Goal: Transaction & Acquisition: Purchase product/service

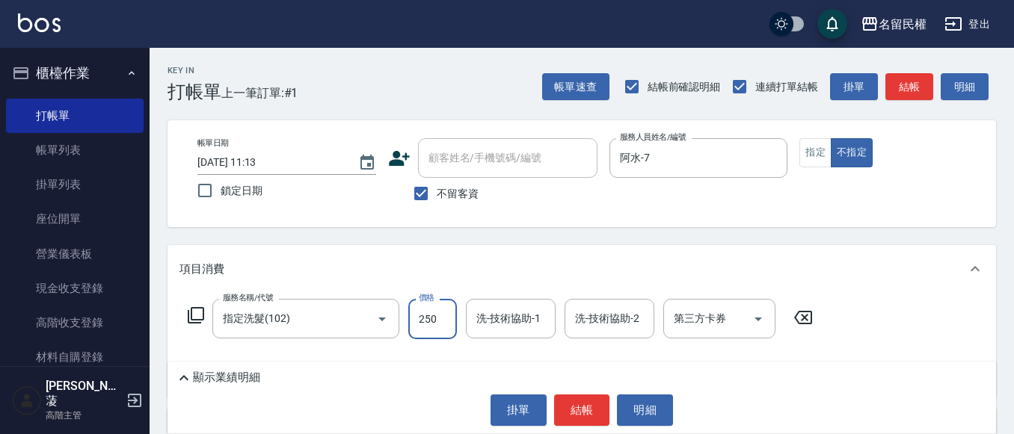
click at [418, 320] on input "250" at bounding box center [432, 319] width 49 height 40
type input "300"
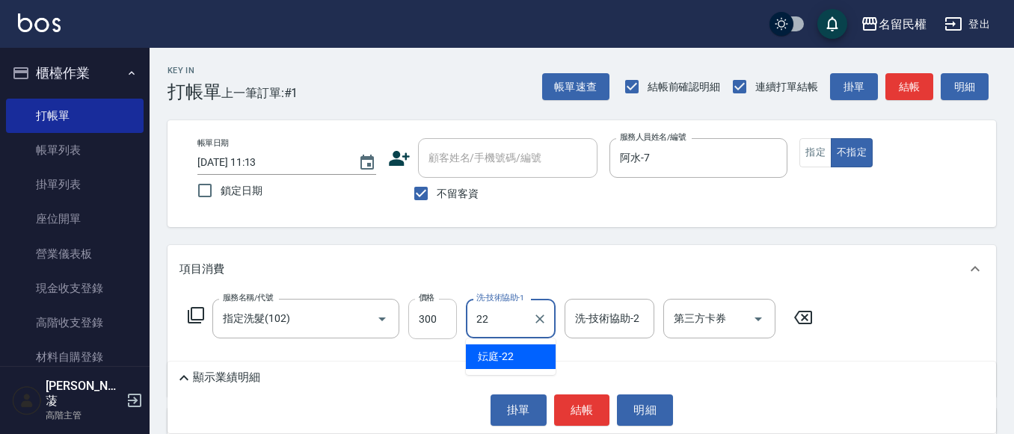
type input "妘庭-22"
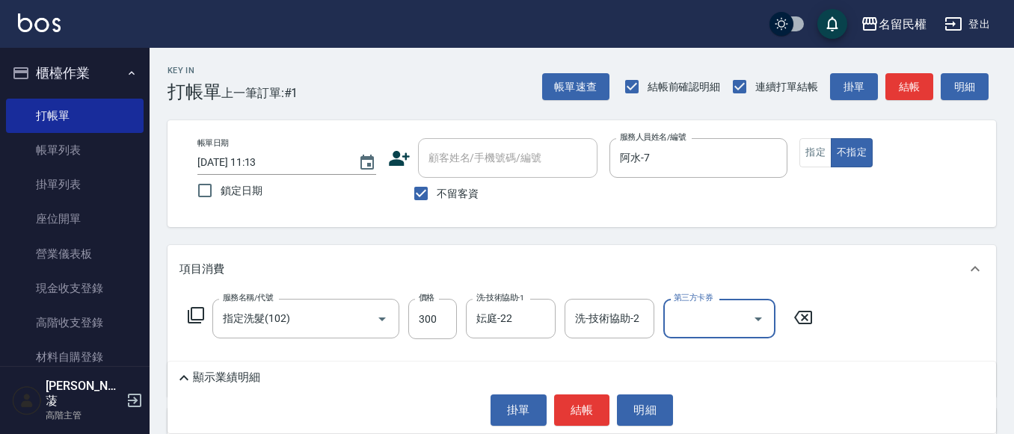
click at [553, 408] on div "掛單 結帳 明細" at bounding box center [582, 410] width 814 height 31
click at [571, 406] on button "結帳" at bounding box center [582, 410] width 56 height 31
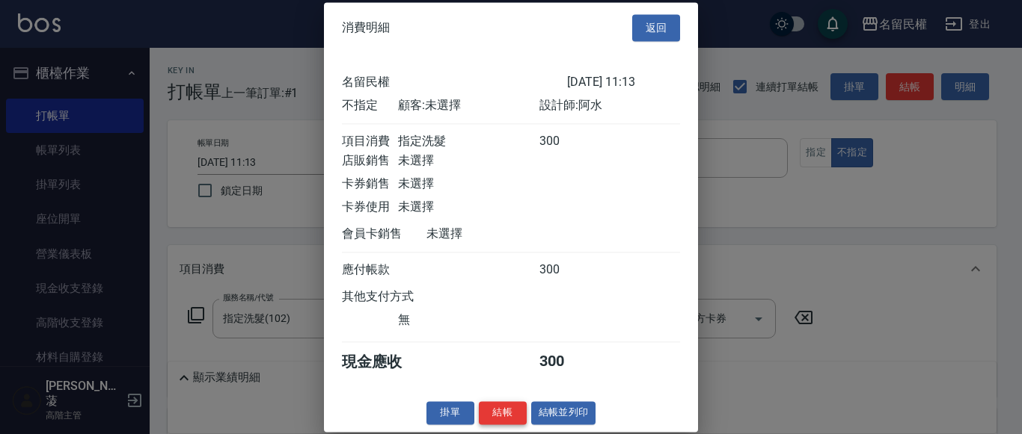
click at [496, 425] on button "結帳" at bounding box center [503, 413] width 48 height 23
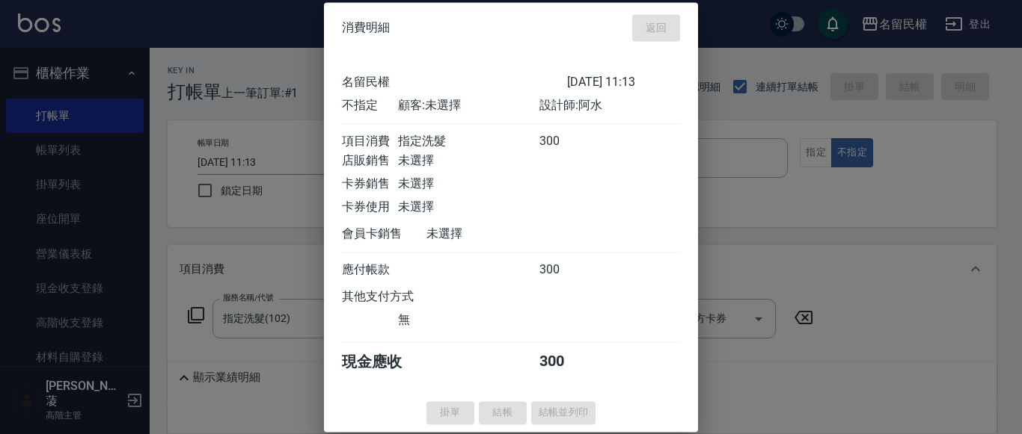
click at [496, 425] on div "掛單 結帳 結帳並列印" at bounding box center [511, 413] width 374 height 23
type input "[DATE] 12:03"
